Goal: Information Seeking & Learning: Learn about a topic

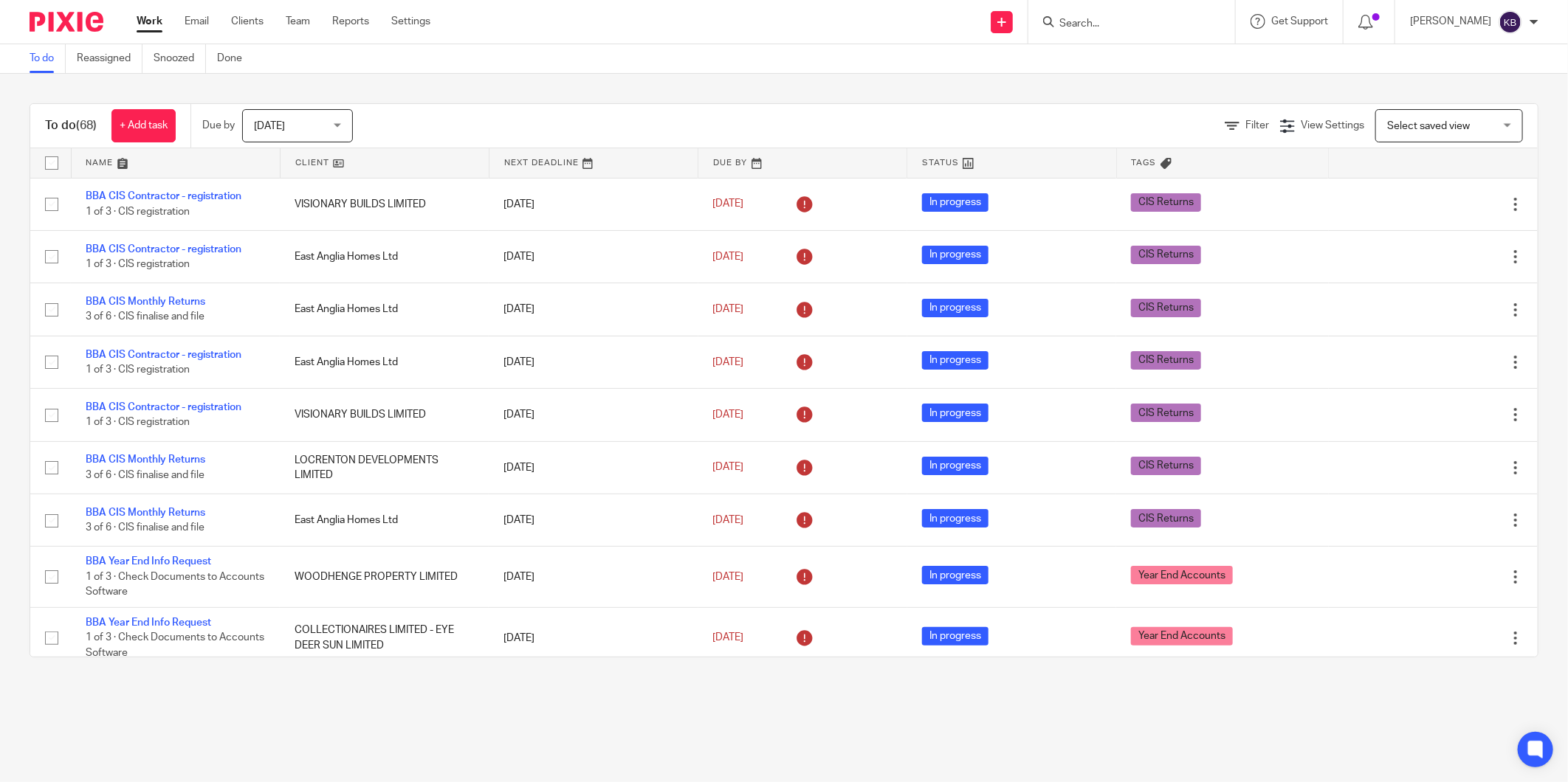
click at [1110, 25] on input "Search" at bounding box center [1125, 24] width 133 height 13
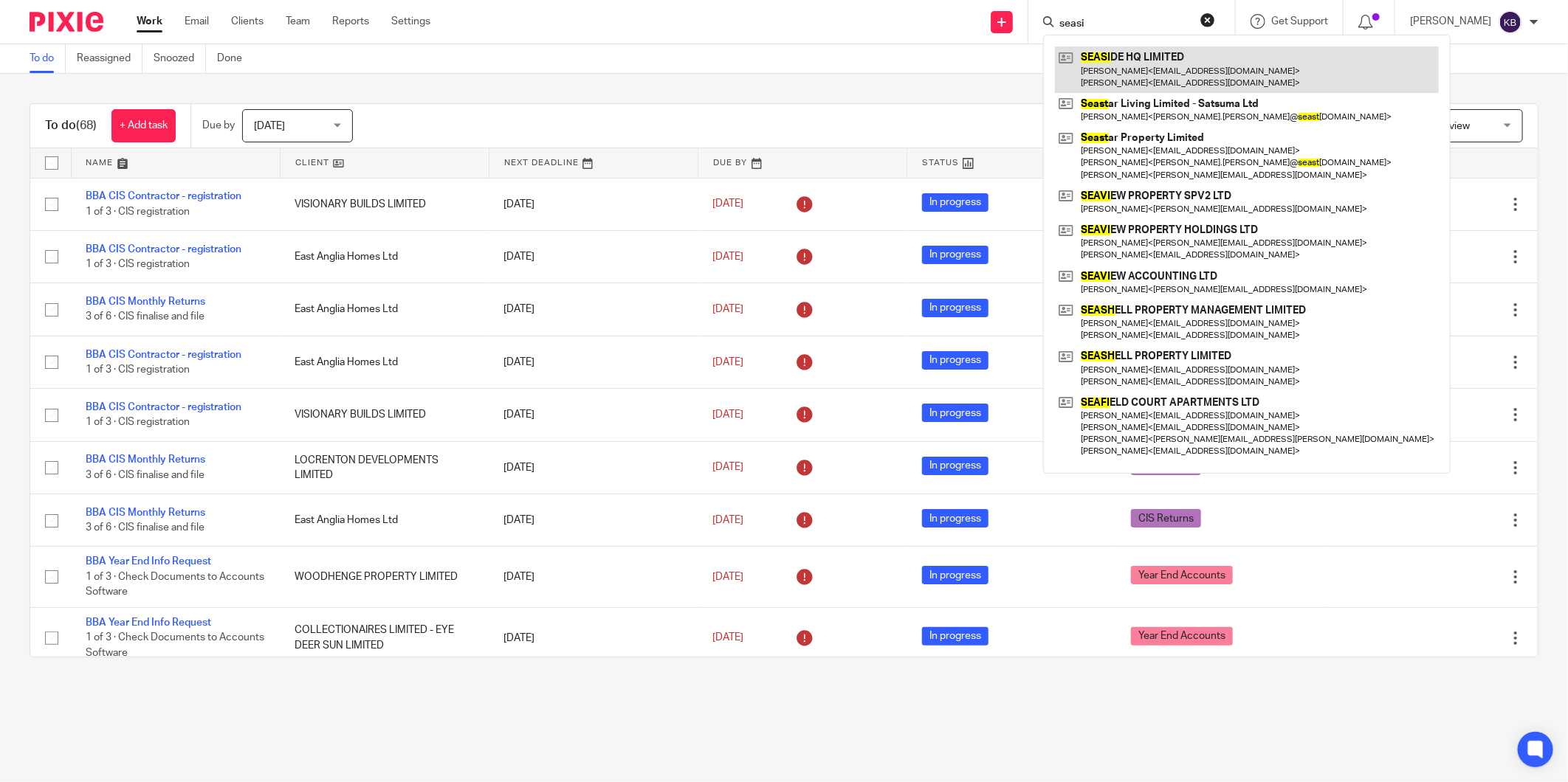
type input "seasi"
click at [1117, 63] on link at bounding box center [1247, 69] width 384 height 46
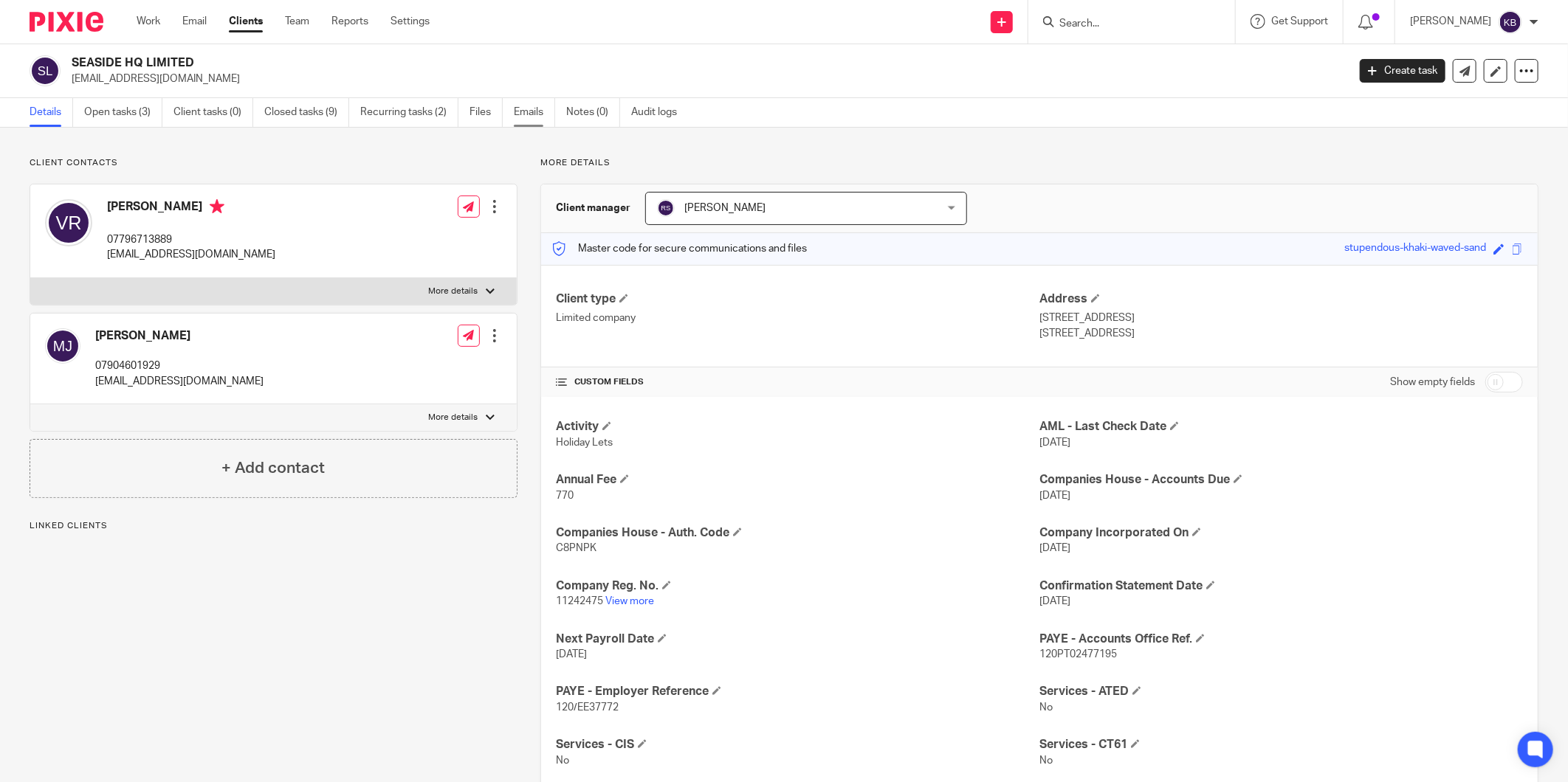
click at [533, 112] on link "Emails" at bounding box center [534, 112] width 41 height 29
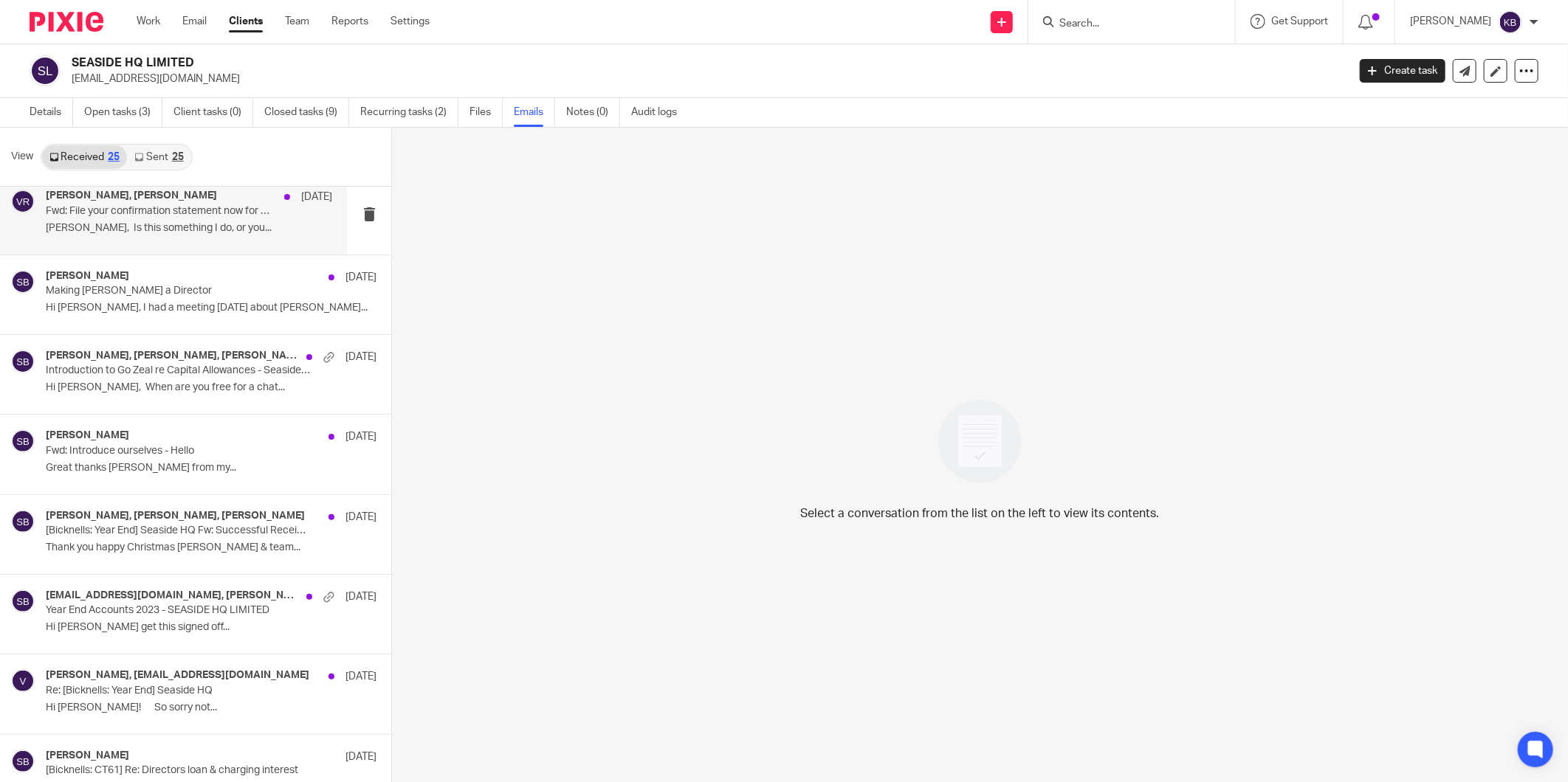
scroll to position [574, 0]
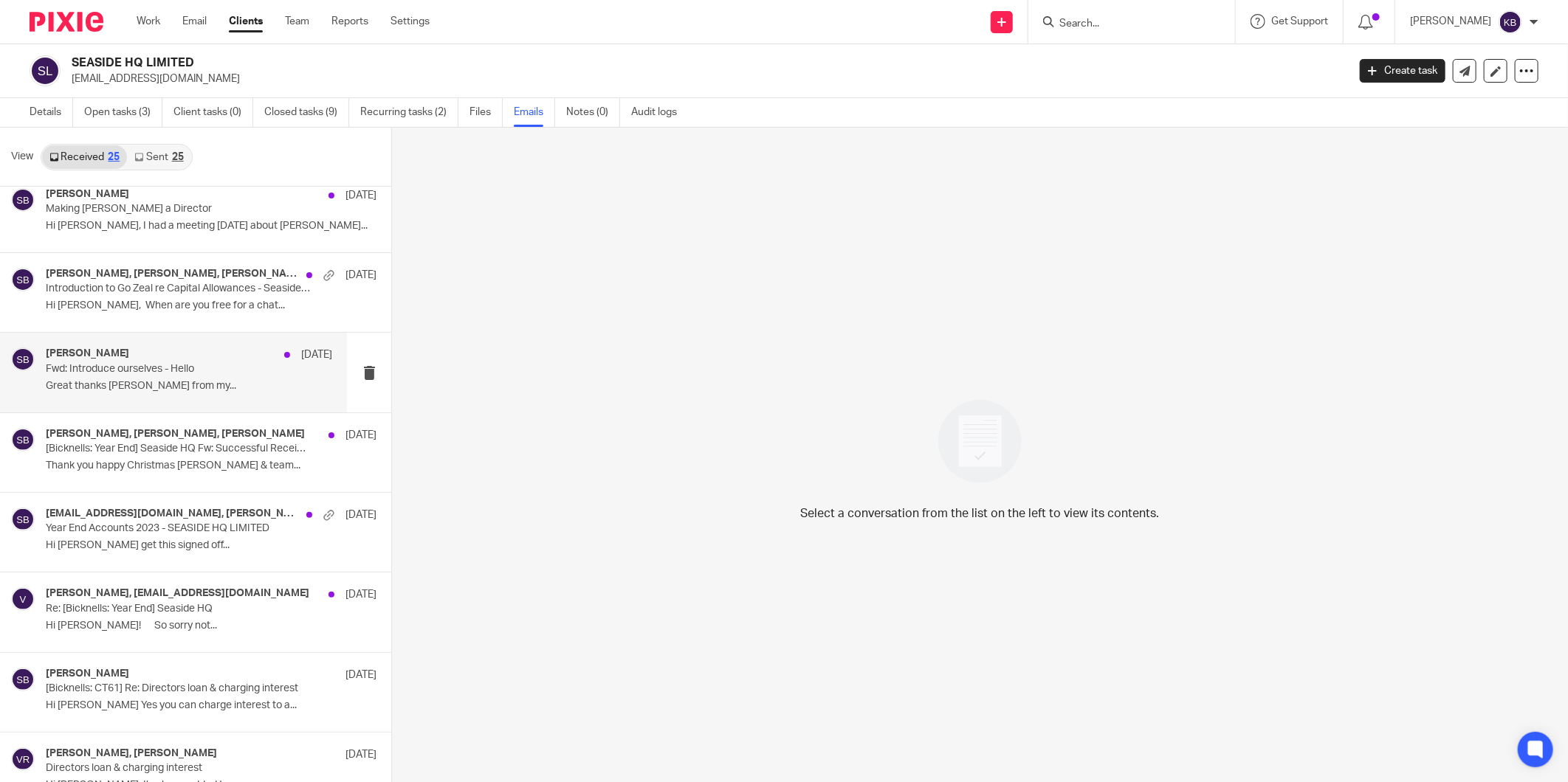
click at [146, 377] on div "[PERSON_NAME] [DATE] Fwd: Introduce ourselves - Hello Great thanks [PERSON_NAME…" at bounding box center [188, 372] width 286 height 49
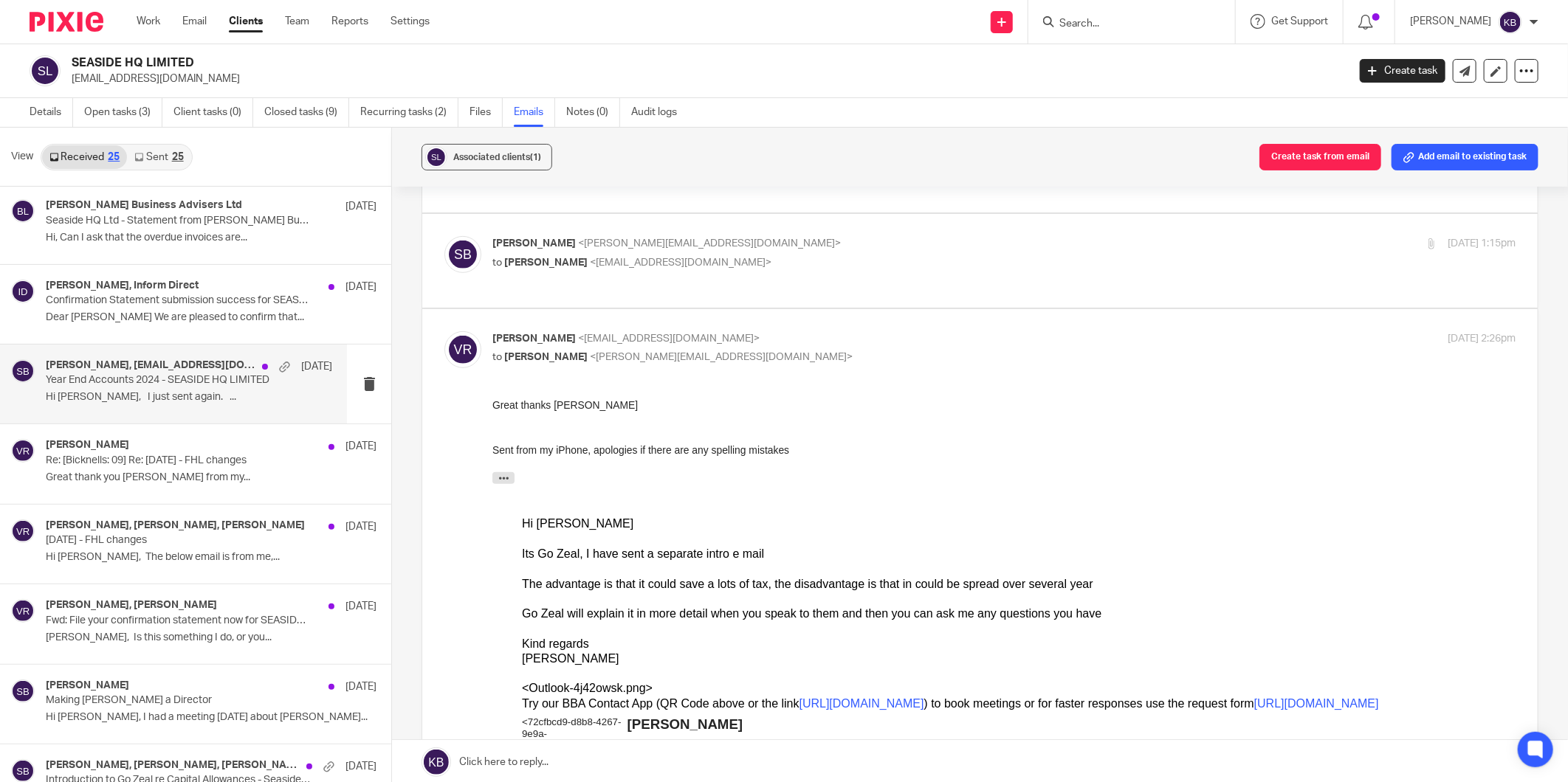
scroll to position [0, 0]
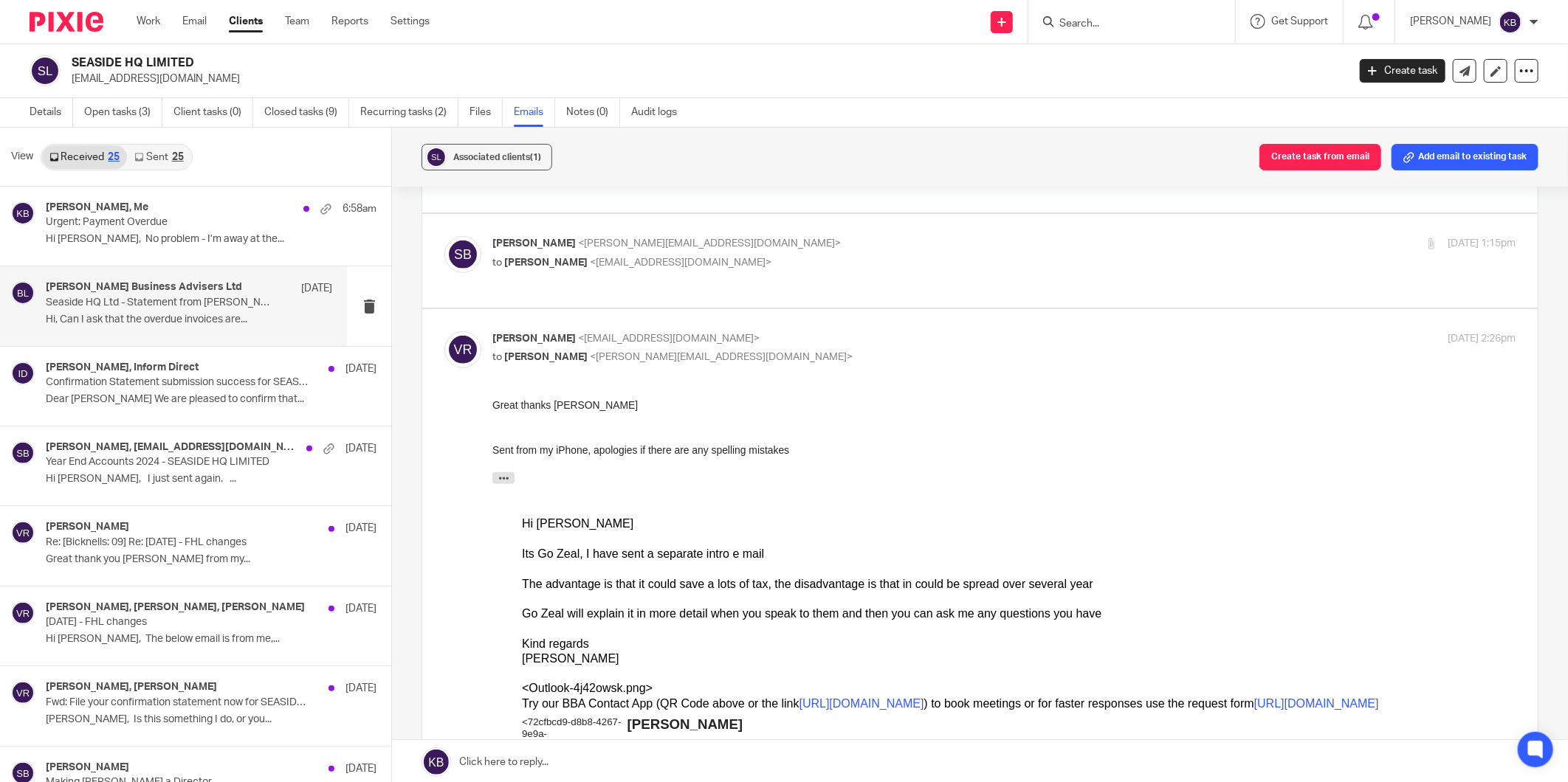
click at [145, 314] on p "Hi, Can I ask that the overdue invoices are..." at bounding box center [188, 320] width 286 height 12
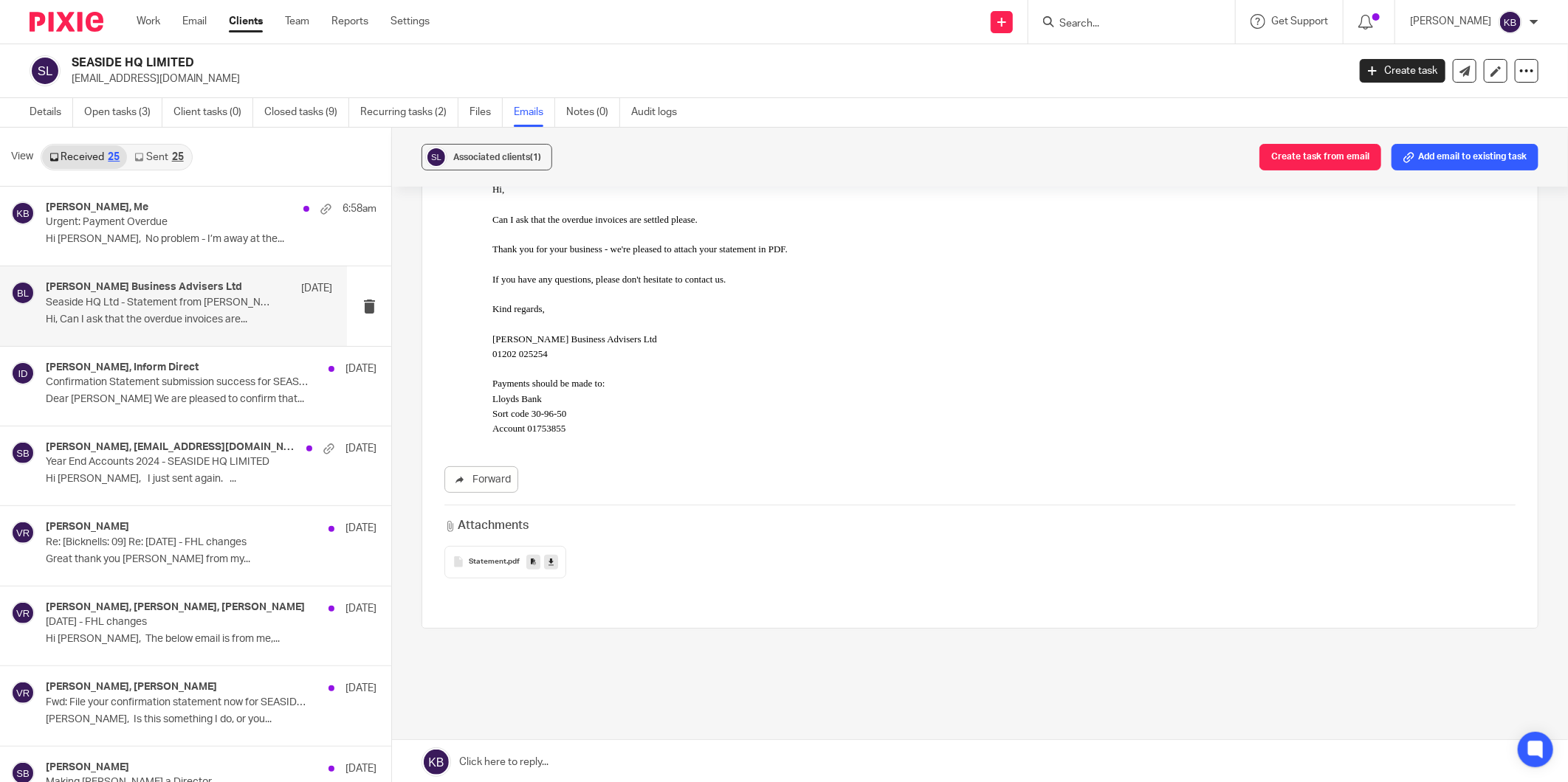
scroll to position [164, 0]
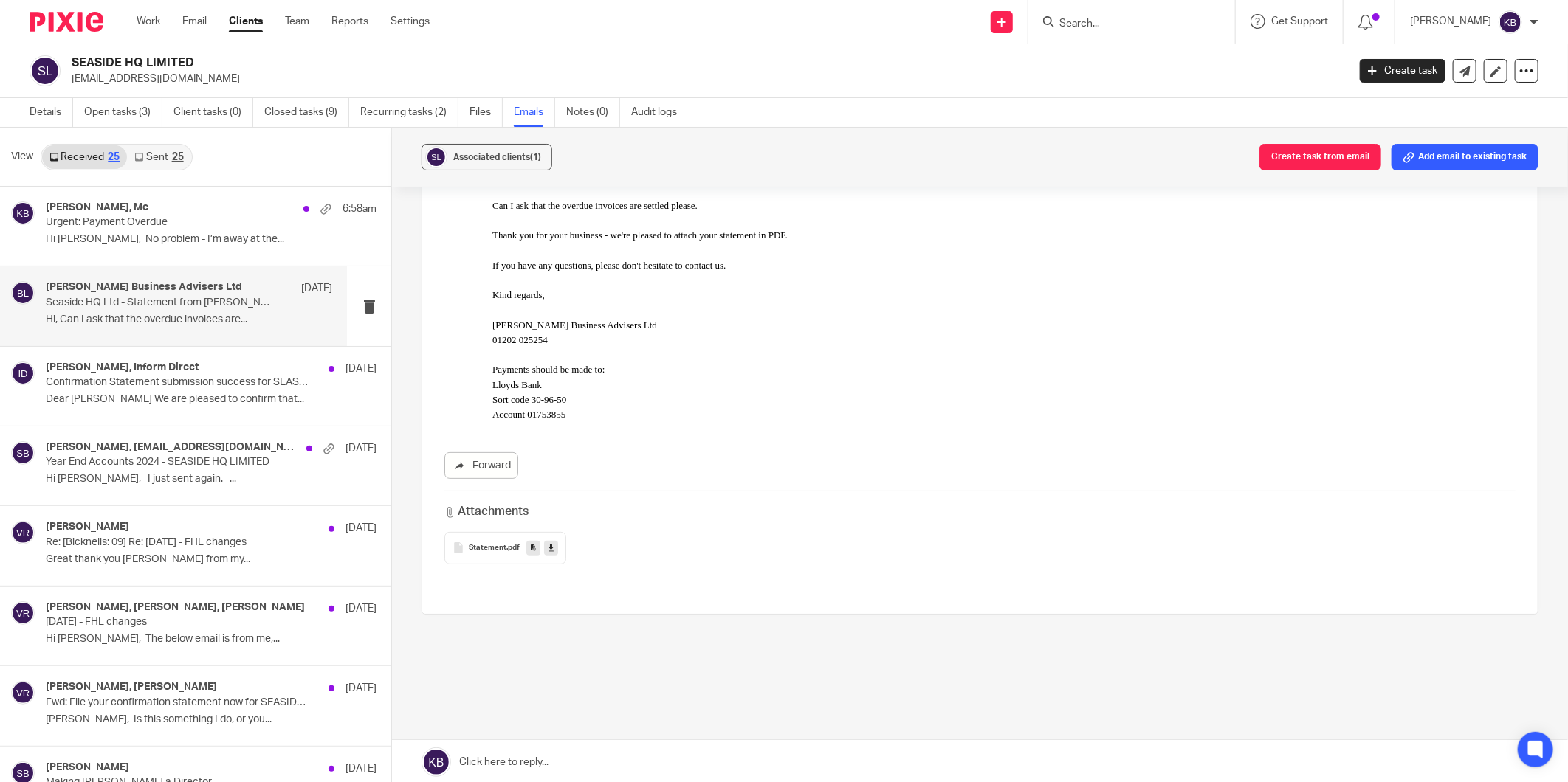
click at [506, 544] on span ".pdf" at bounding box center [512, 548] width 13 height 9
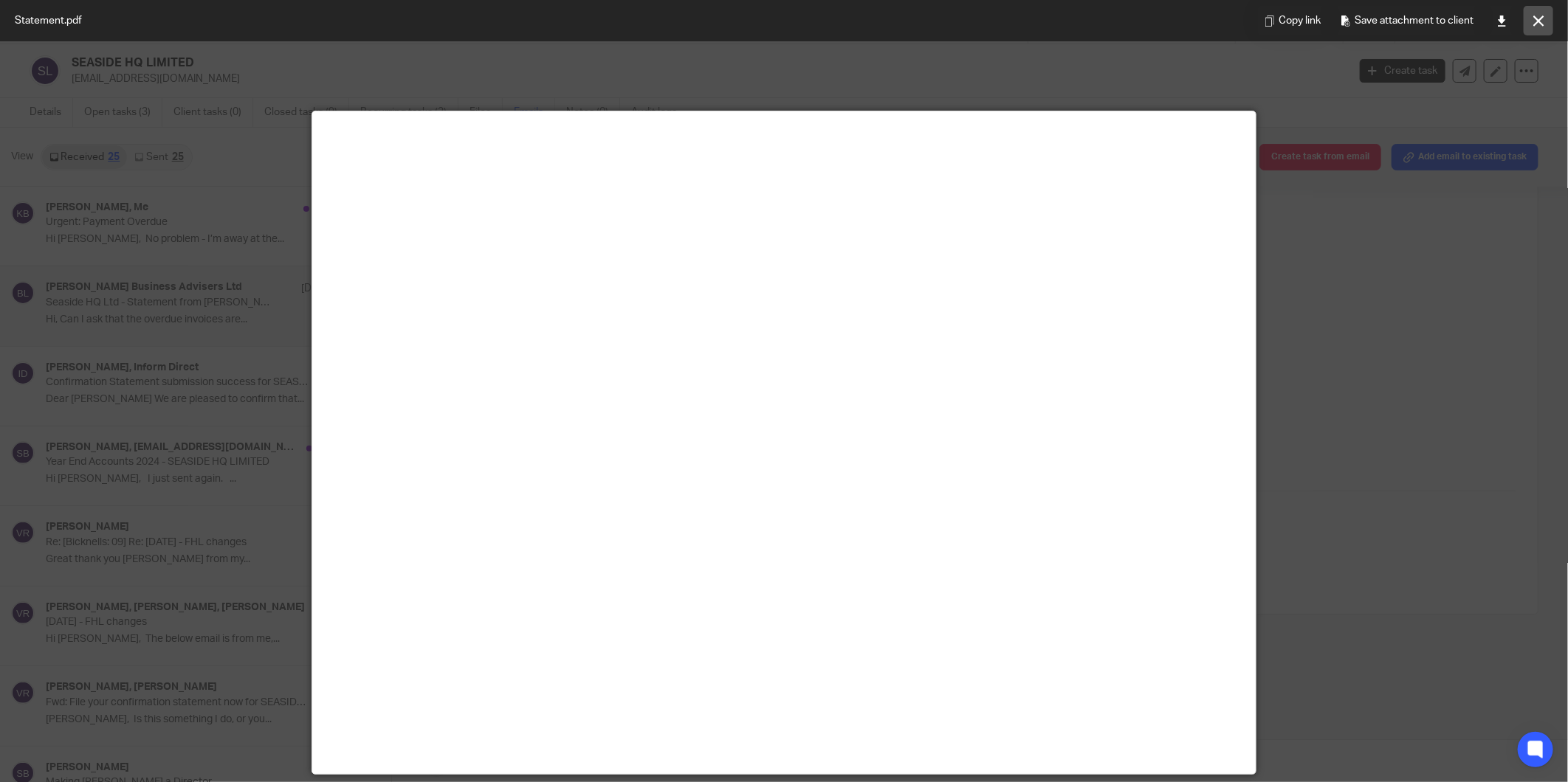
click at [1533, 17] on icon at bounding box center [1538, 21] width 11 height 11
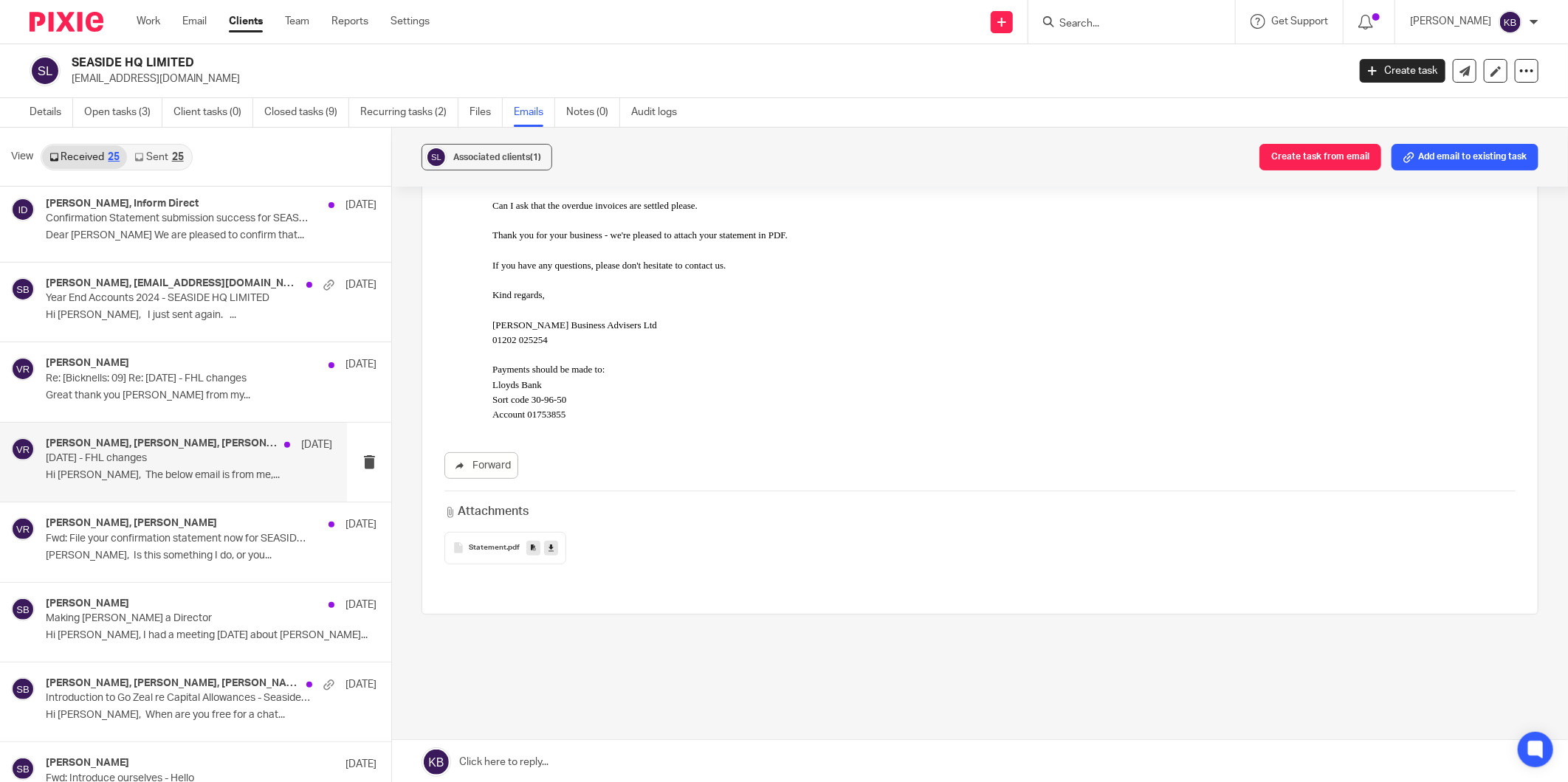
click at [146, 468] on div "[PERSON_NAME], [PERSON_NAME], [PERSON_NAME] [DATE] [DATE] - FHL changes Hi [PER…" at bounding box center [188, 462] width 286 height 49
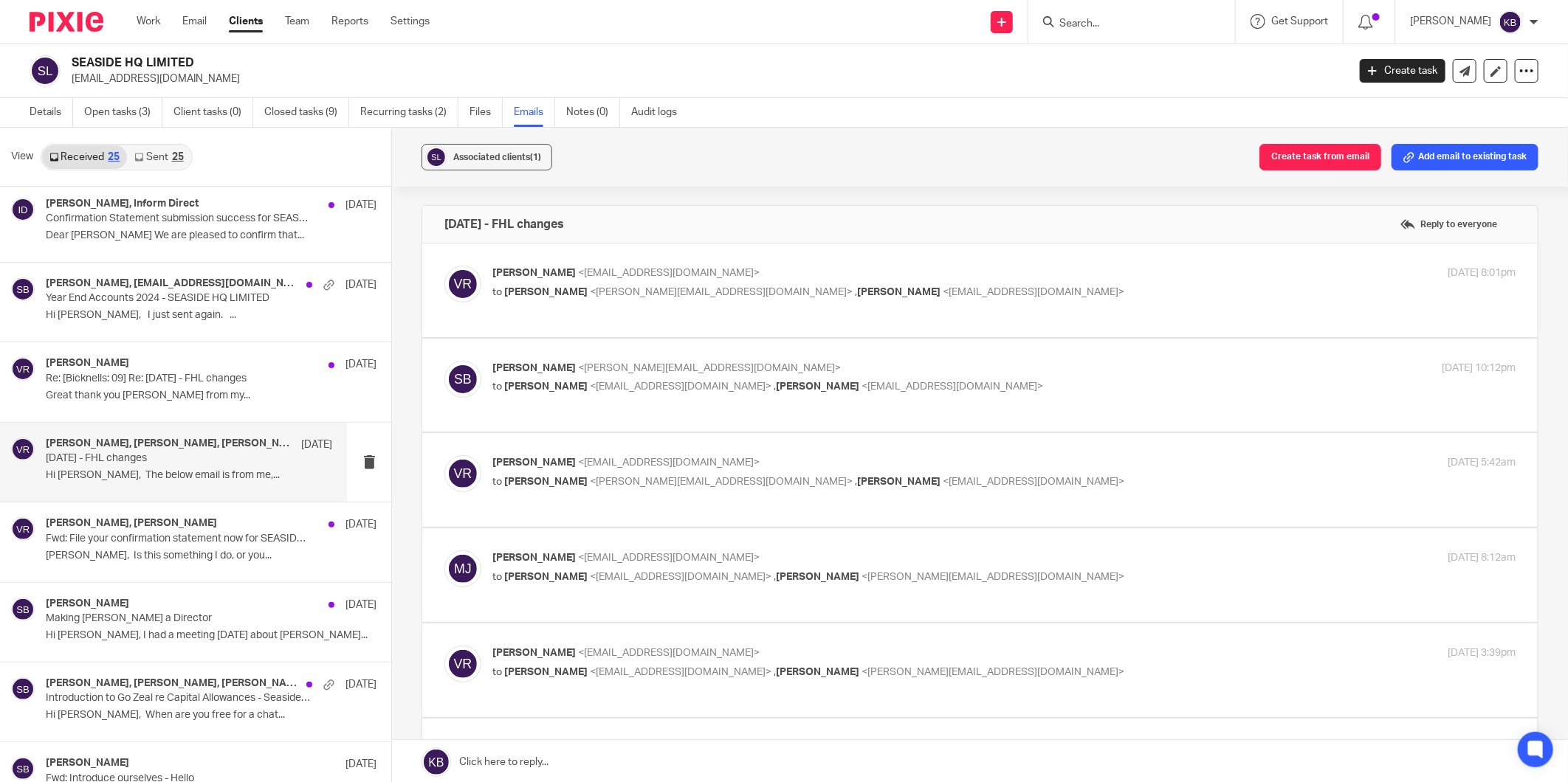
scroll to position [0, 0]
click at [681, 282] on div "[PERSON_NAME] <[EMAIL_ADDRESS][DOMAIN_NAME]> to [PERSON_NAME] <[PERSON_NAME][EM…" at bounding box center [833, 282] width 682 height 34
checkbox input "true"
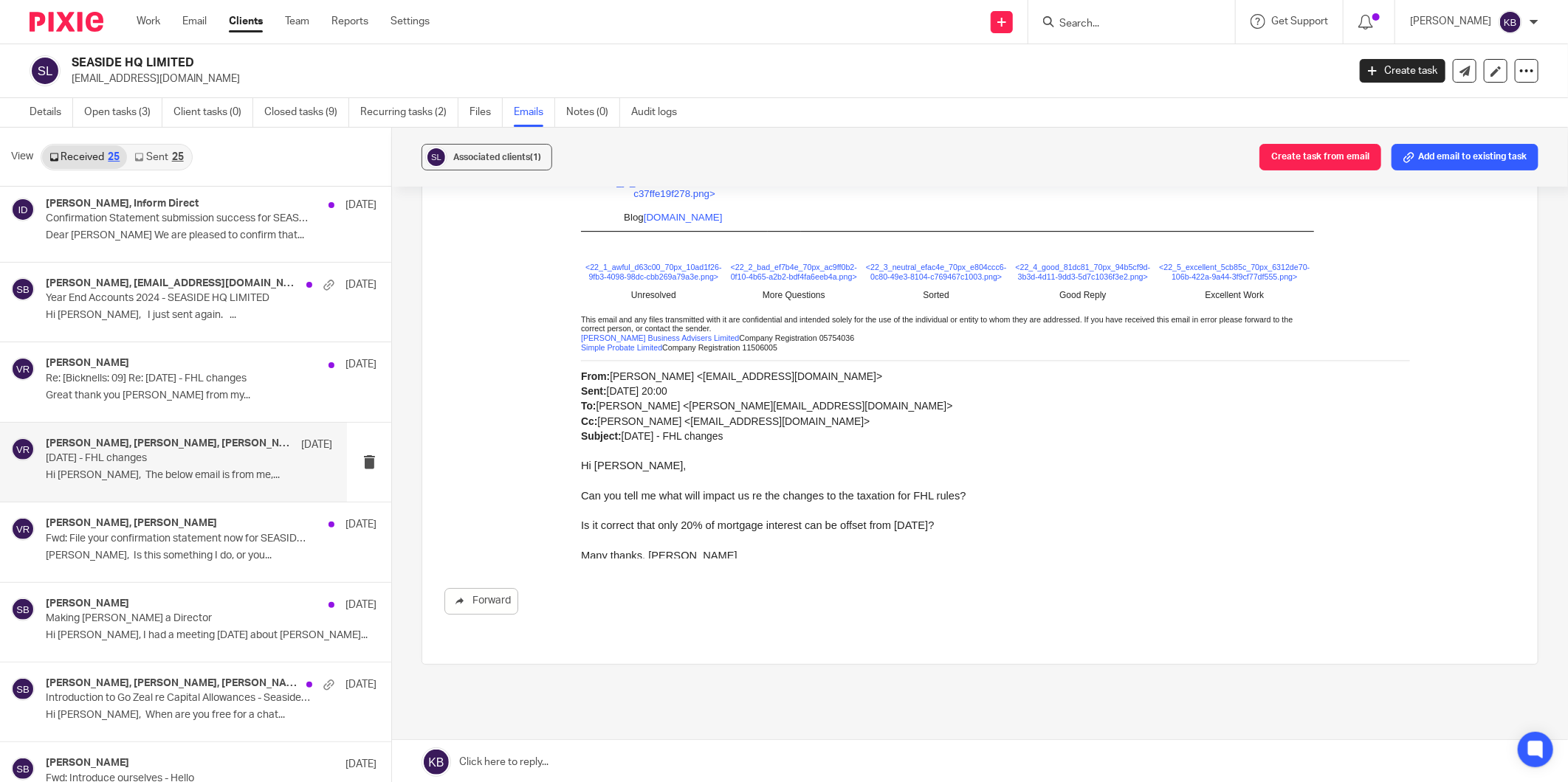
scroll to position [2919, 0]
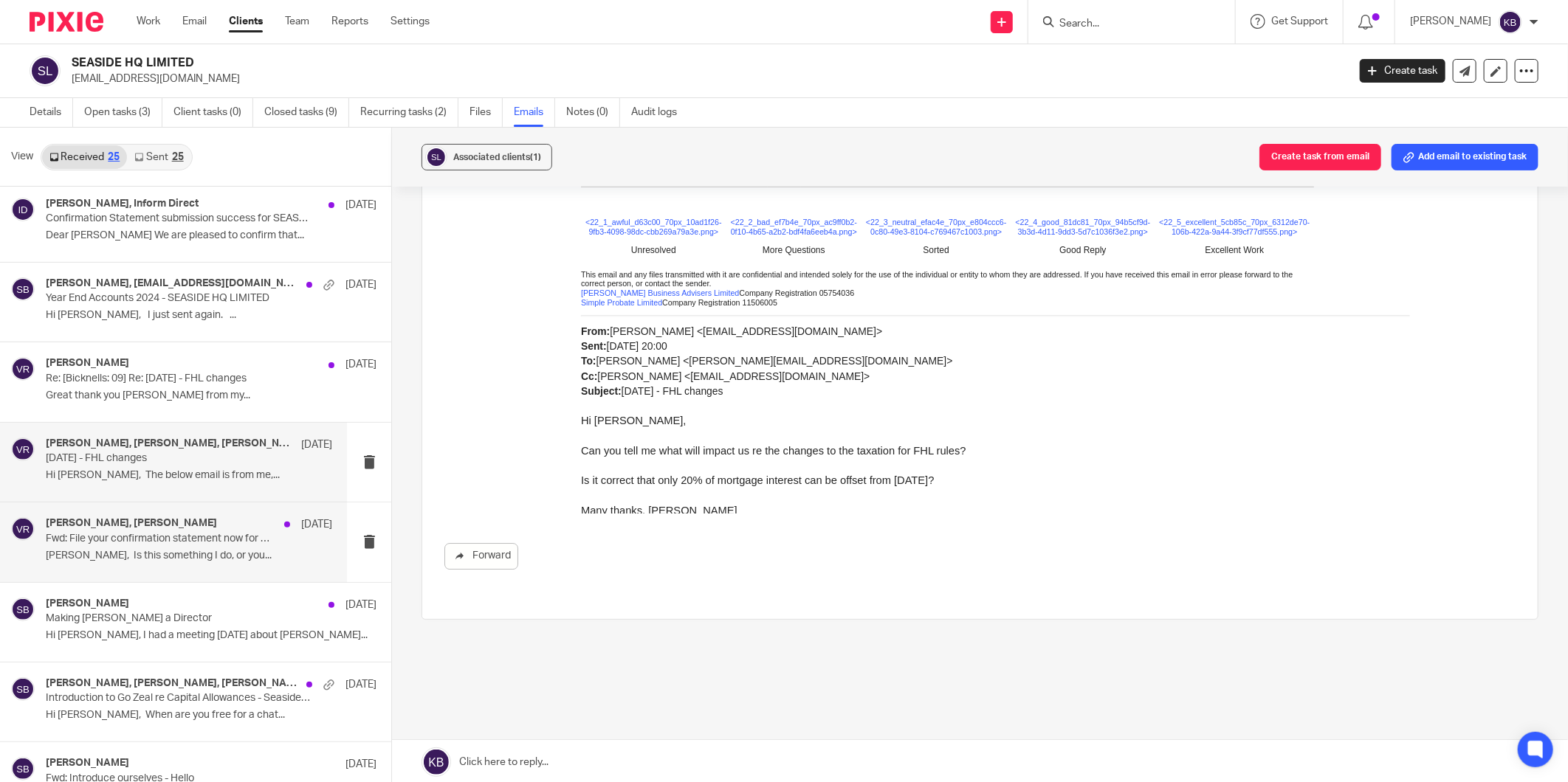
click at [142, 541] on p "Fwd: File your confirmation statement now for SEASIDE HQ LIMITED 11242475" at bounding box center [159, 539] width 229 height 12
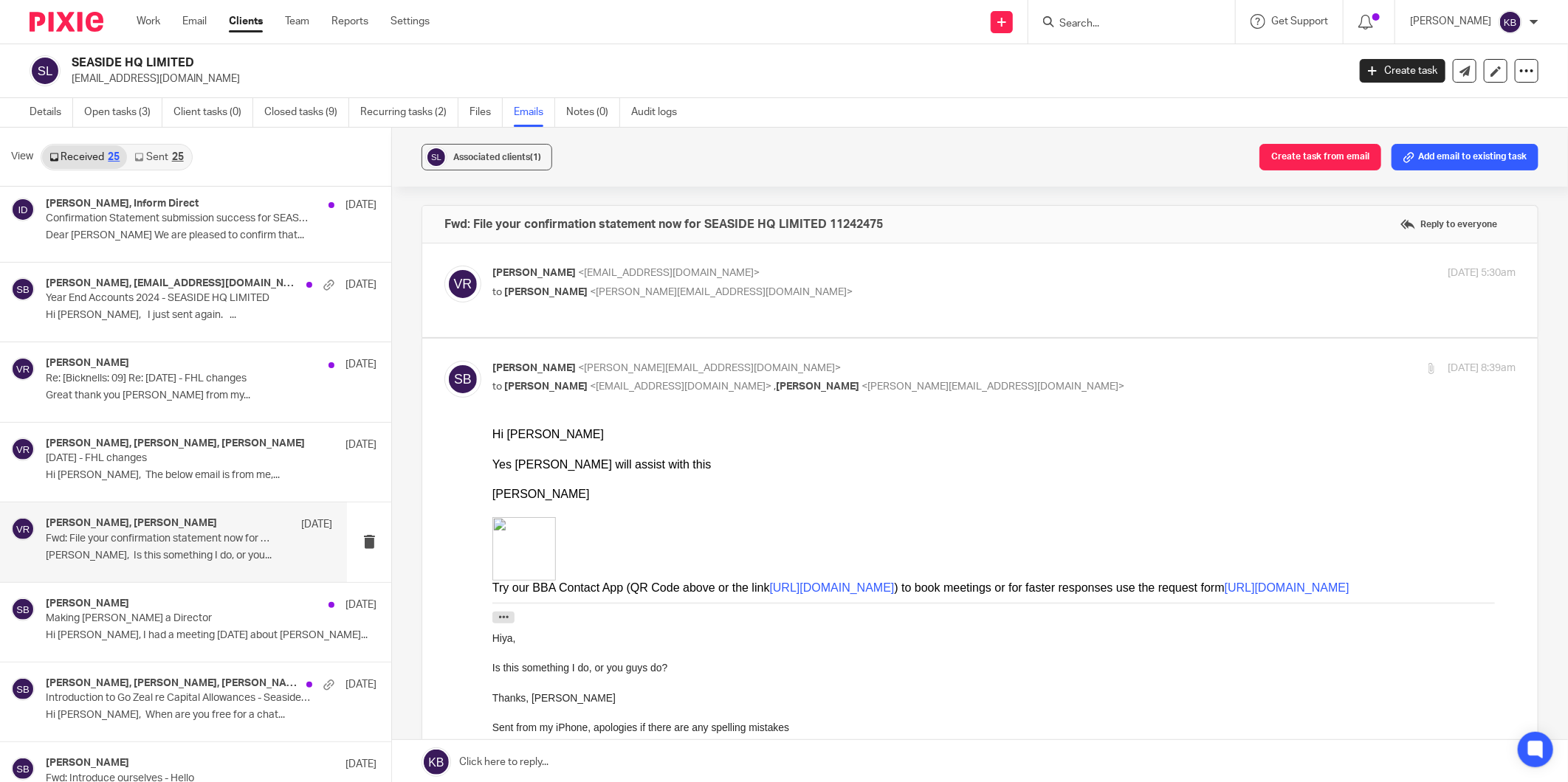
scroll to position [0, 0]
click at [138, 387] on div "[PERSON_NAME] [DATE] Re: [[PERSON_NAME]: 09] Re: [DATE] - FHL changes Great tha…" at bounding box center [188, 382] width 286 height 49
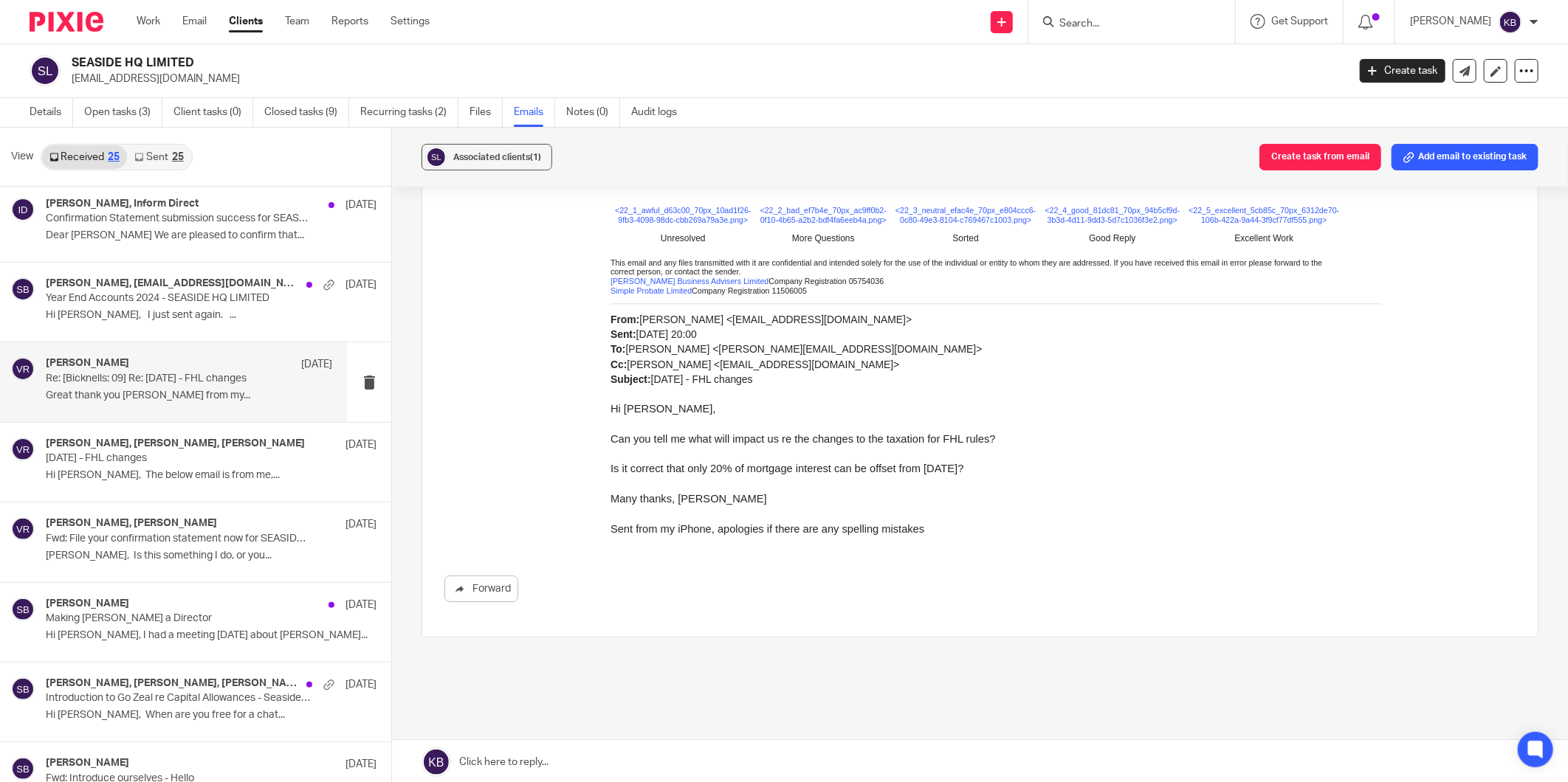
scroll to position [2854, 0]
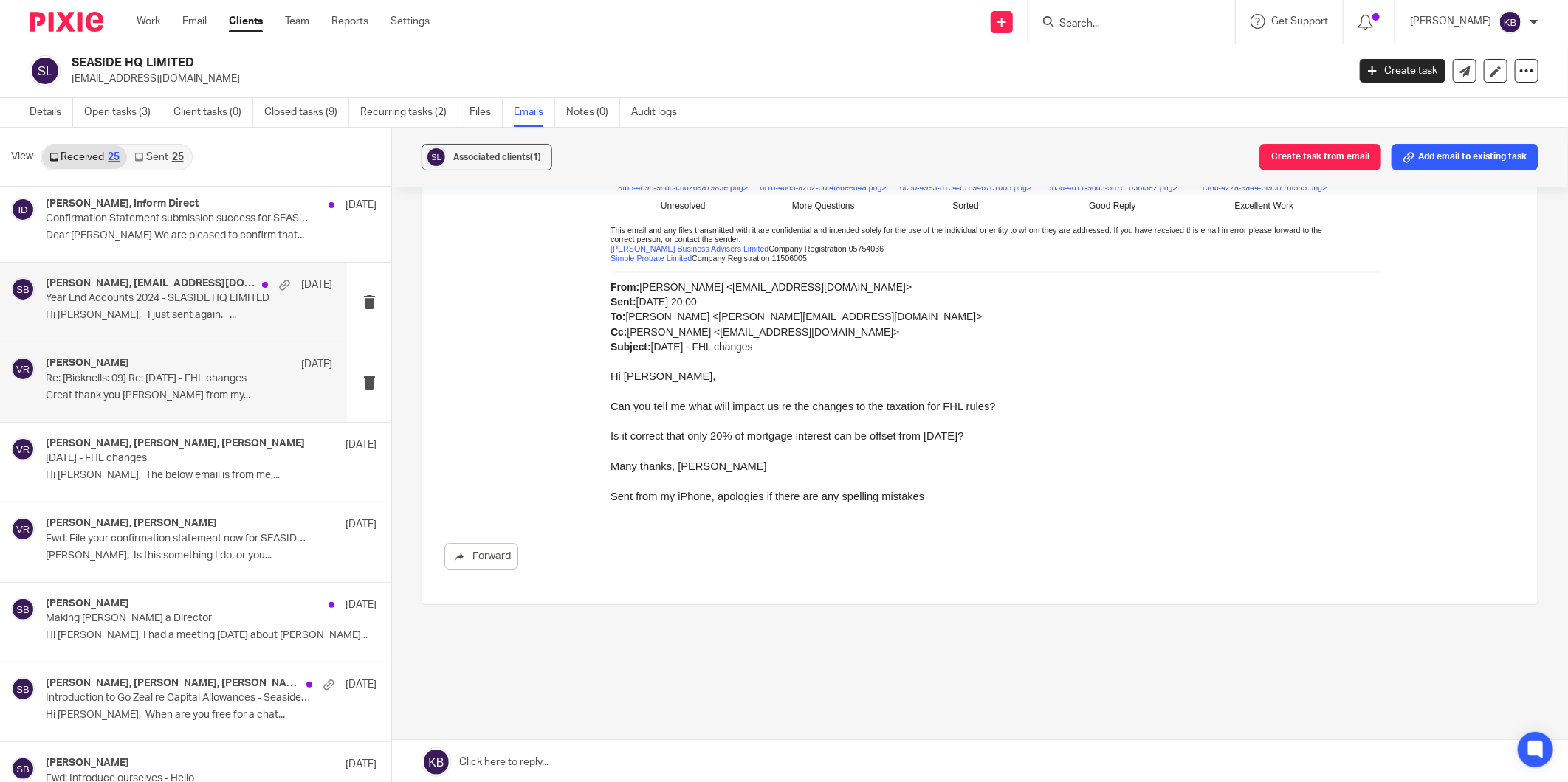
click at [161, 305] on p "Year End Accounts 2024 - SEASIDE HQ LIMITED" at bounding box center [159, 299] width 229 height 12
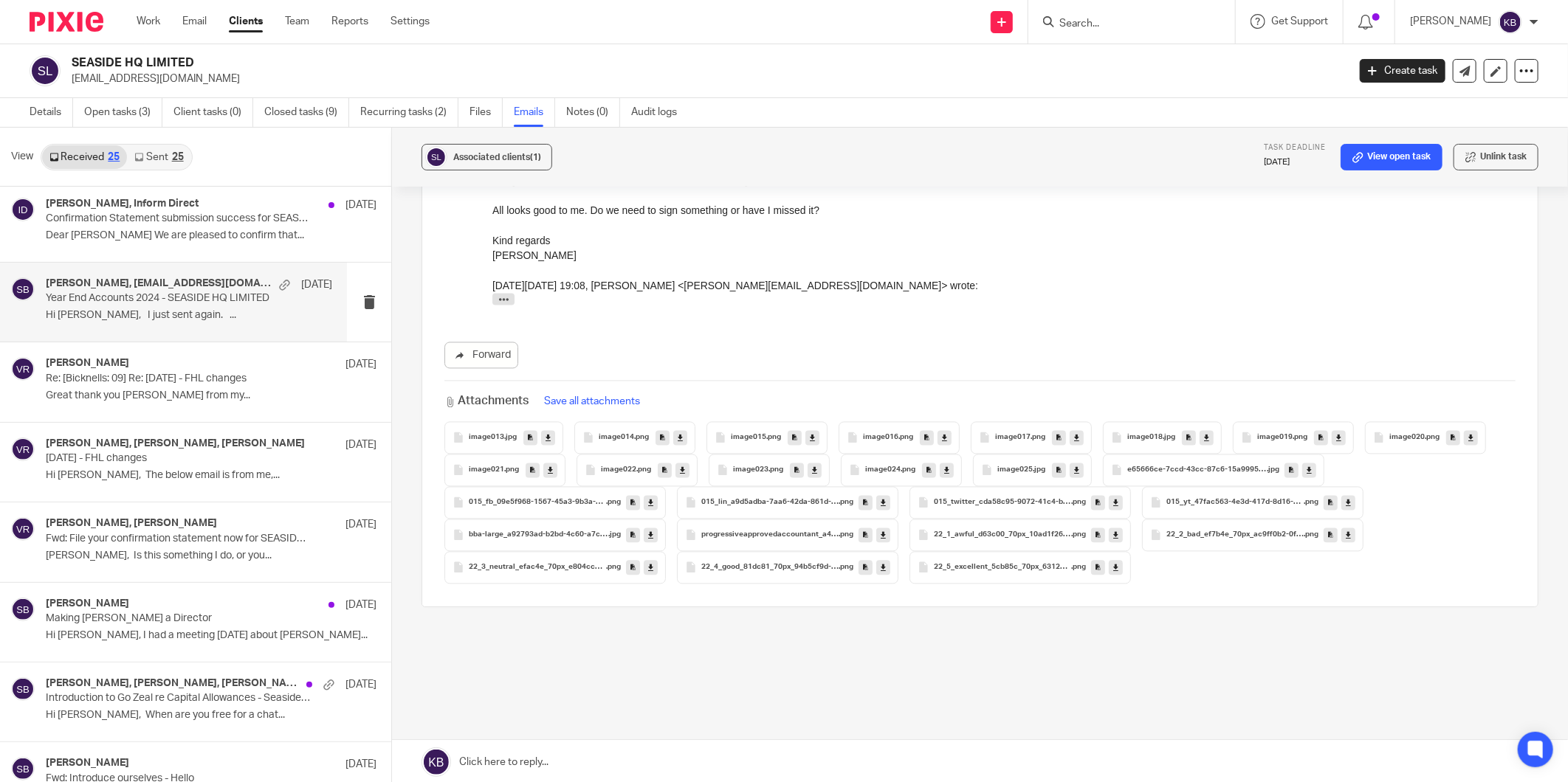
scroll to position [3, 0]
